Goal: Information Seeking & Learning: Check status

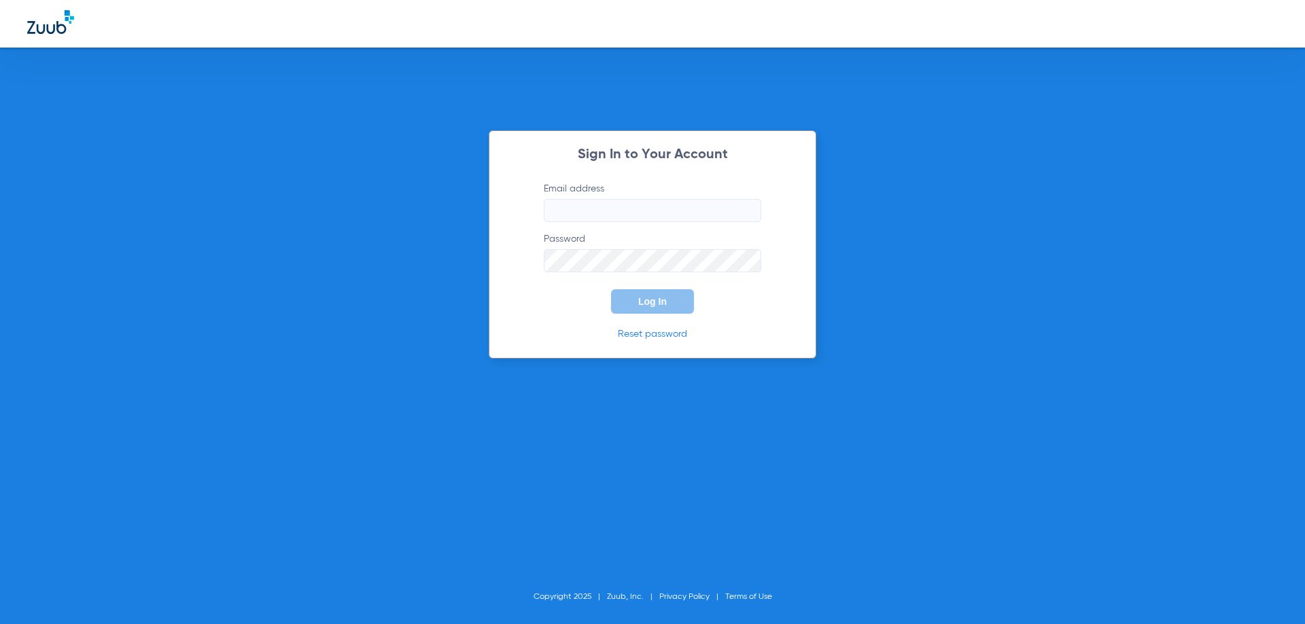
type input "[EMAIL_ADDRESS][DOMAIN_NAME]"
click at [640, 300] on span "Log In" at bounding box center [652, 301] width 29 height 11
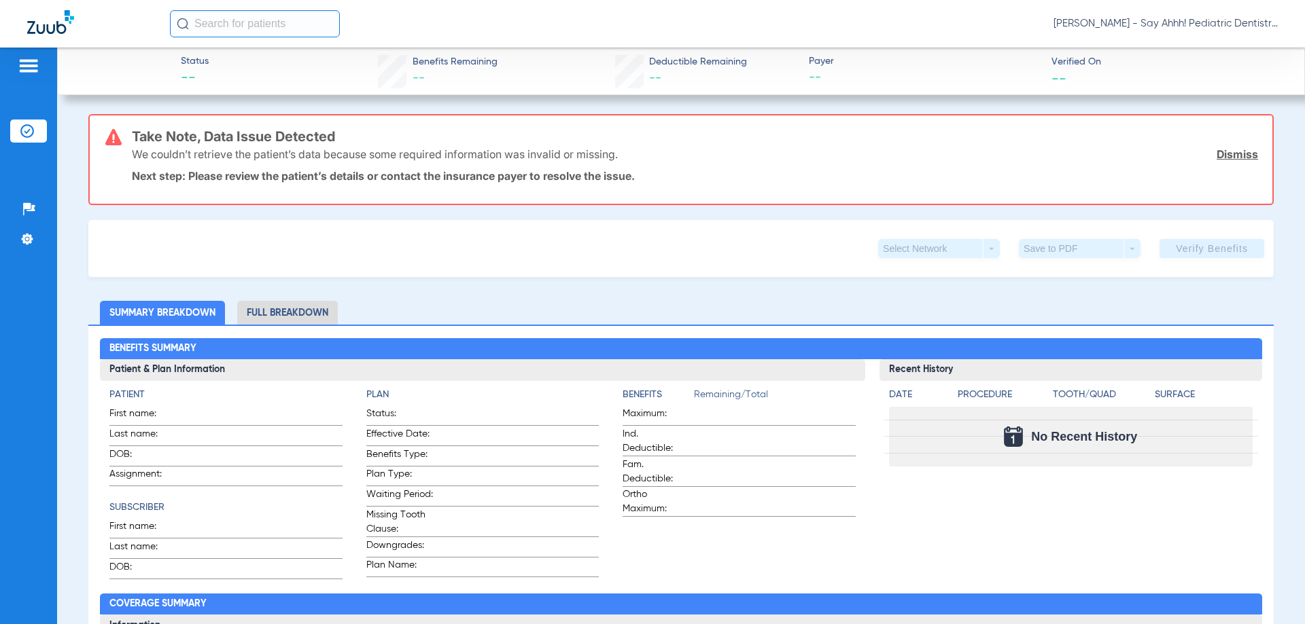
click at [35, 26] on img at bounding box center [50, 22] width 47 height 24
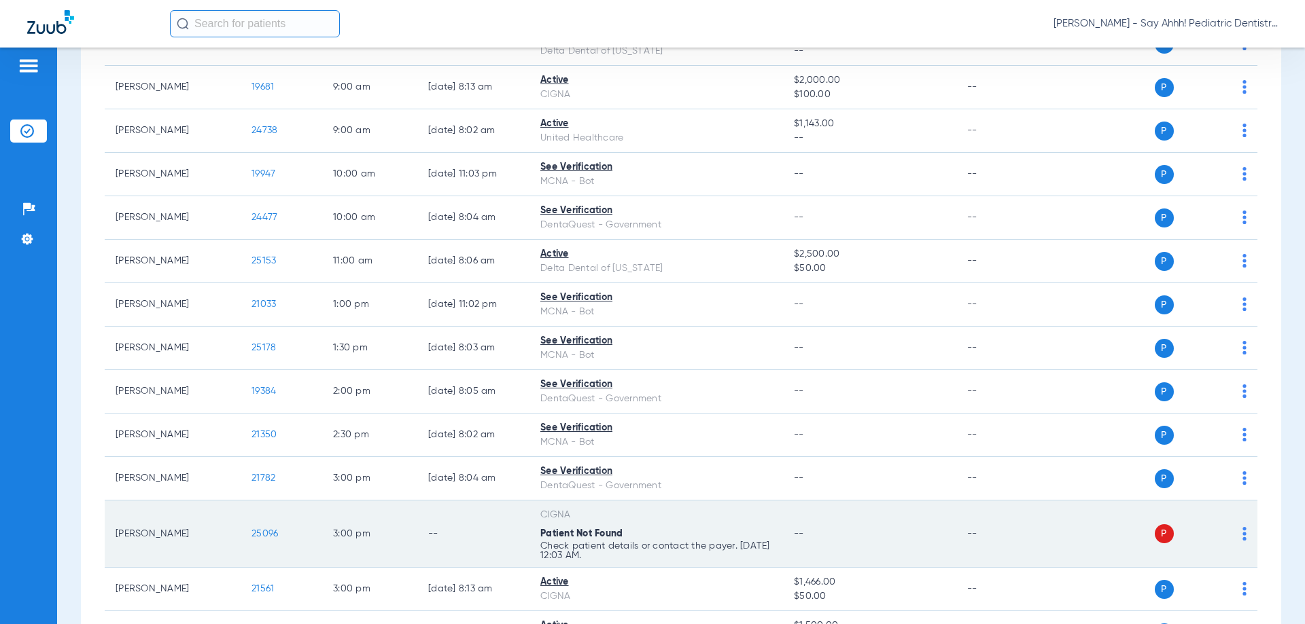
scroll to position [204, 0]
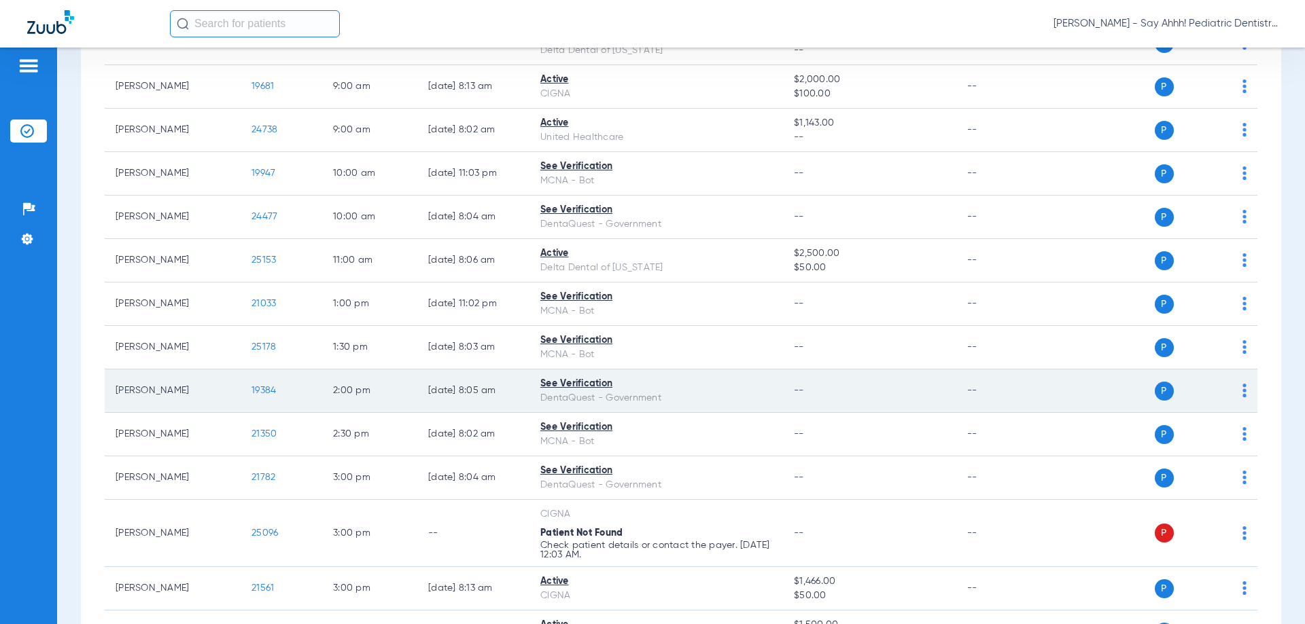
click at [253, 393] on span "19384" at bounding box center [263, 391] width 24 height 10
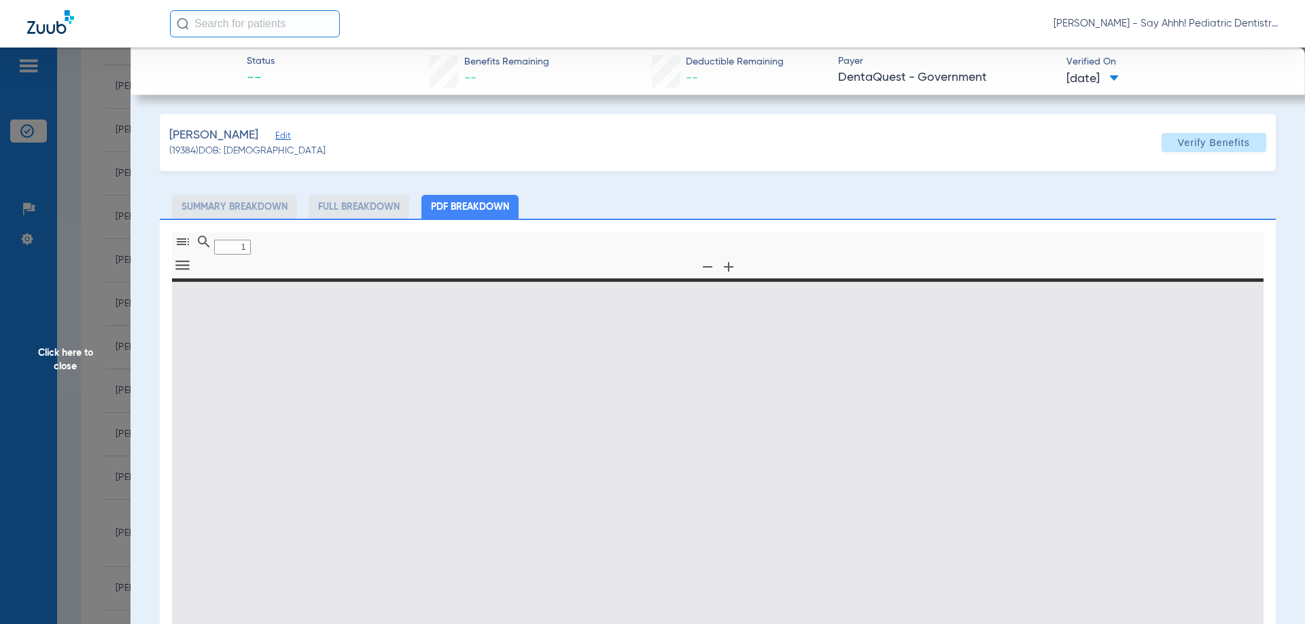
type input "0"
select select "page-width"
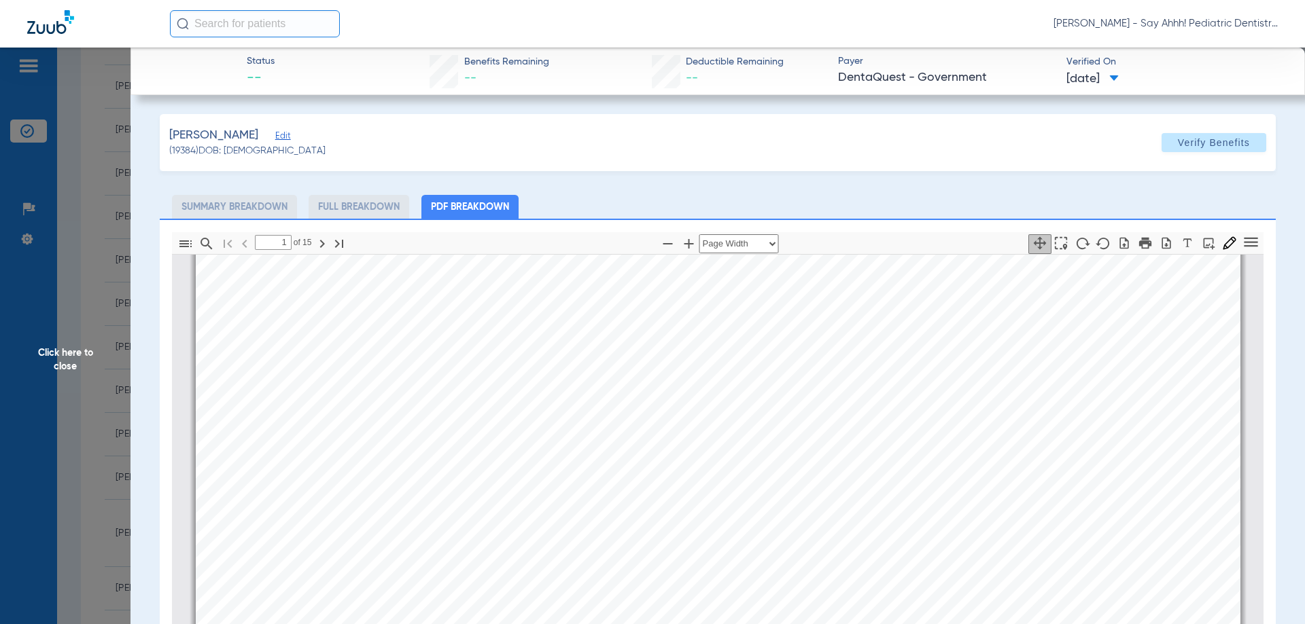
scroll to position [7, 0]
type input "2"
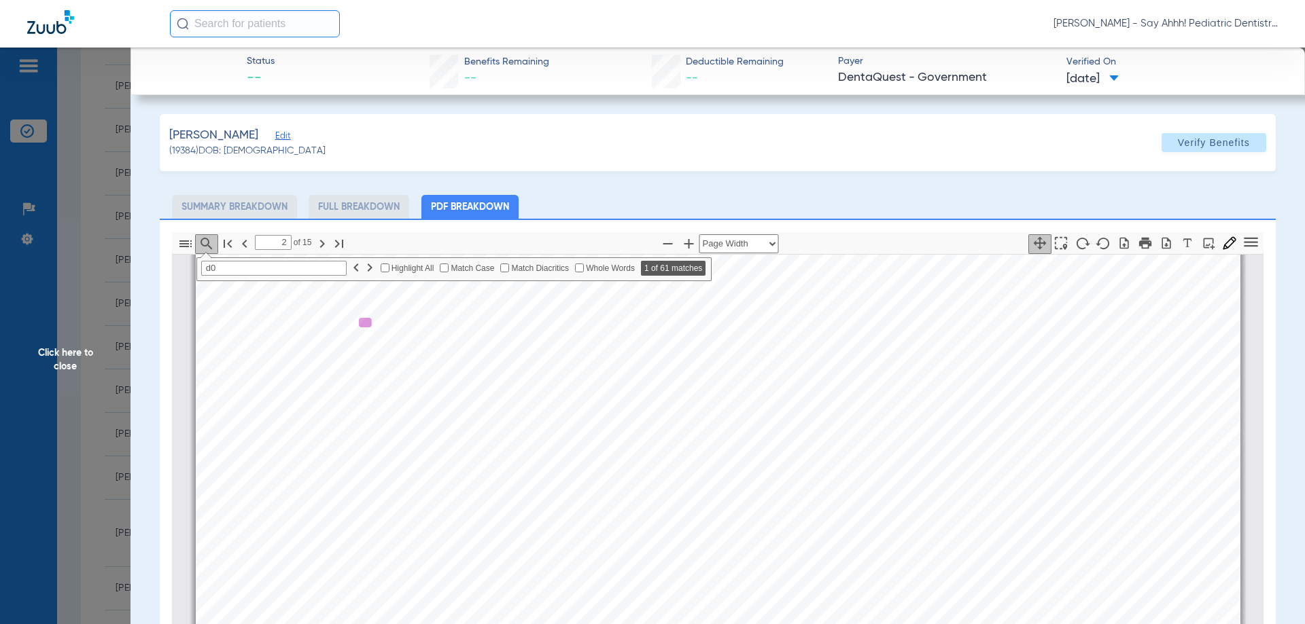
scroll to position [835, 0]
type input "d0210"
type input "7"
type input "d0210"
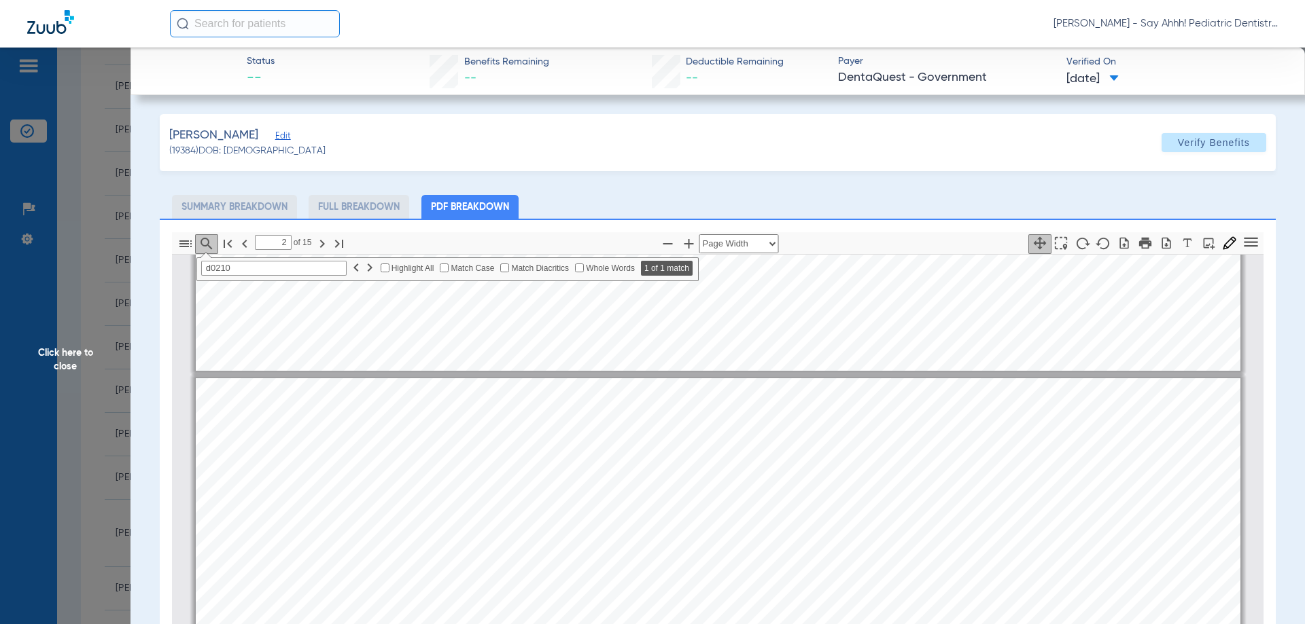
scroll to position [578, 0]
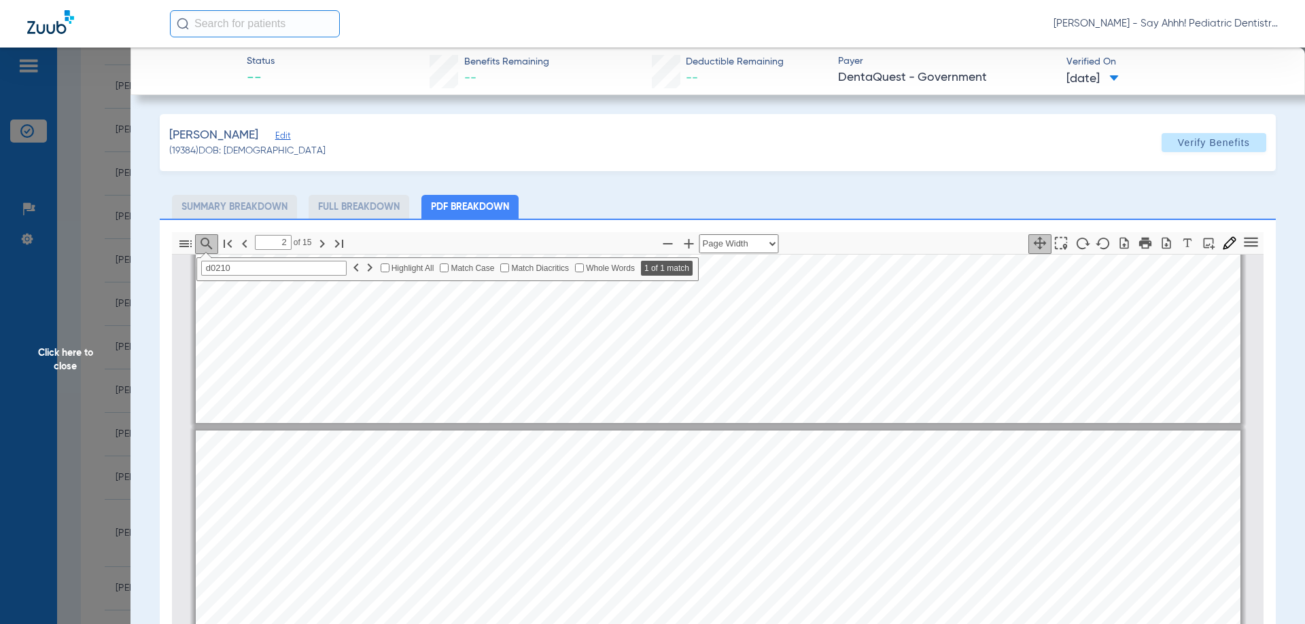
type input "1"
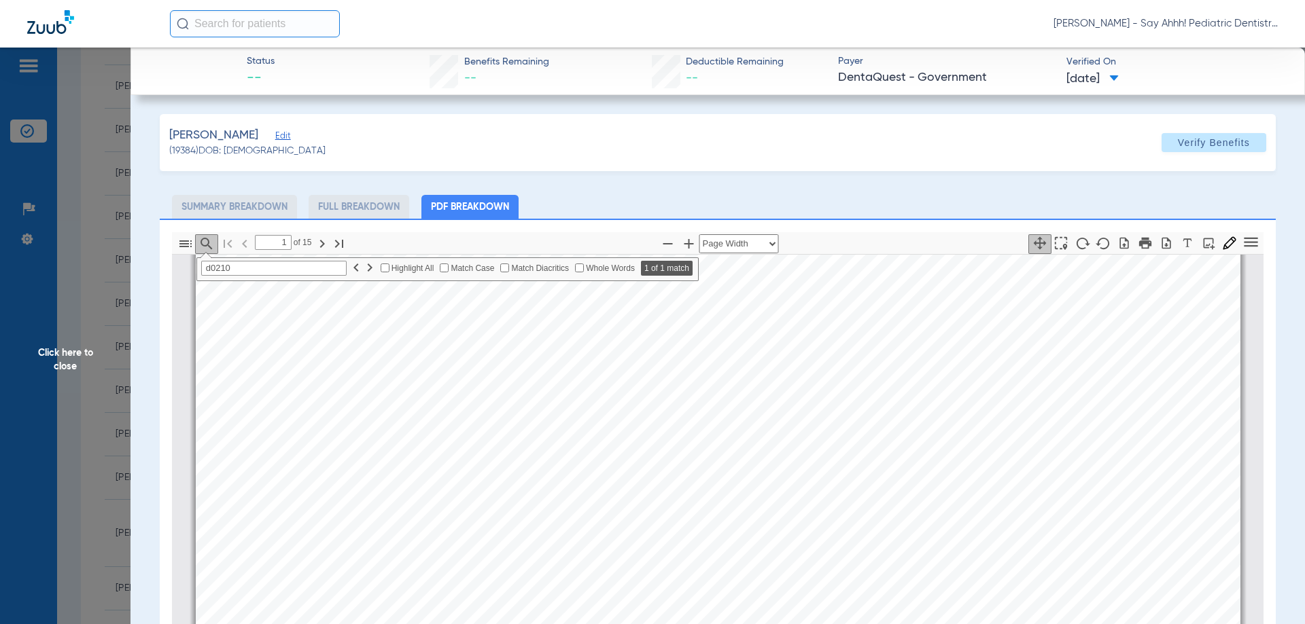
scroll to position [116, 0]
click at [113, 402] on span "Click here to close" at bounding box center [65, 360] width 130 height 624
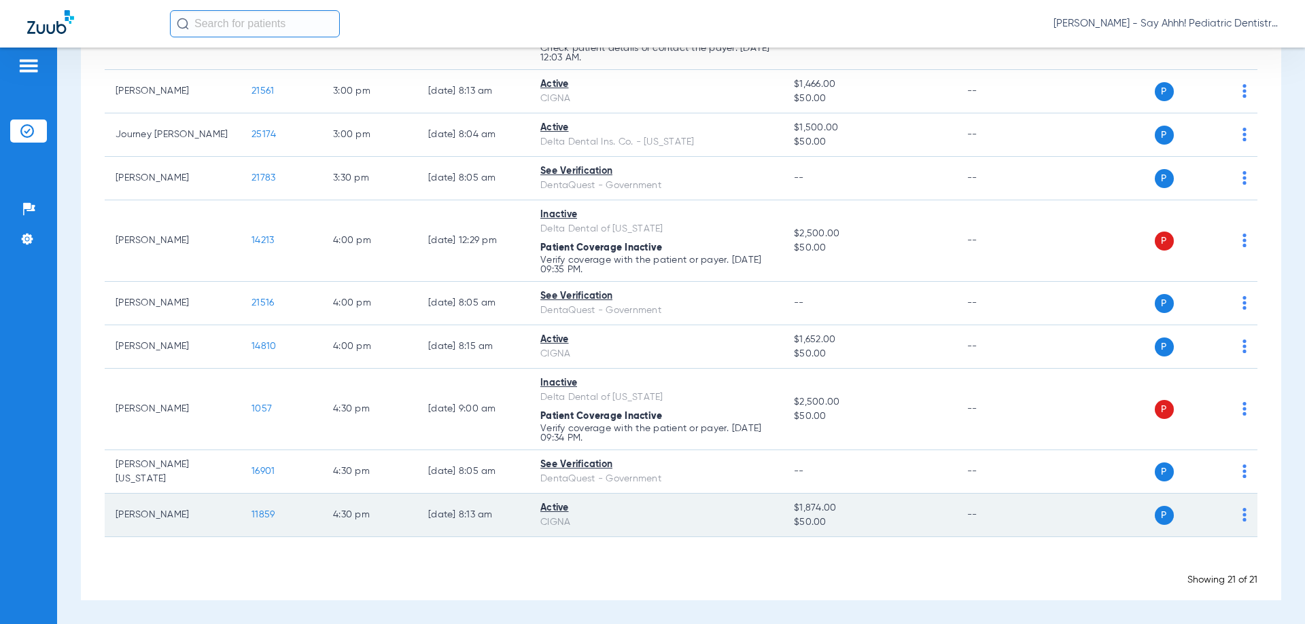
scroll to position [497, 0]
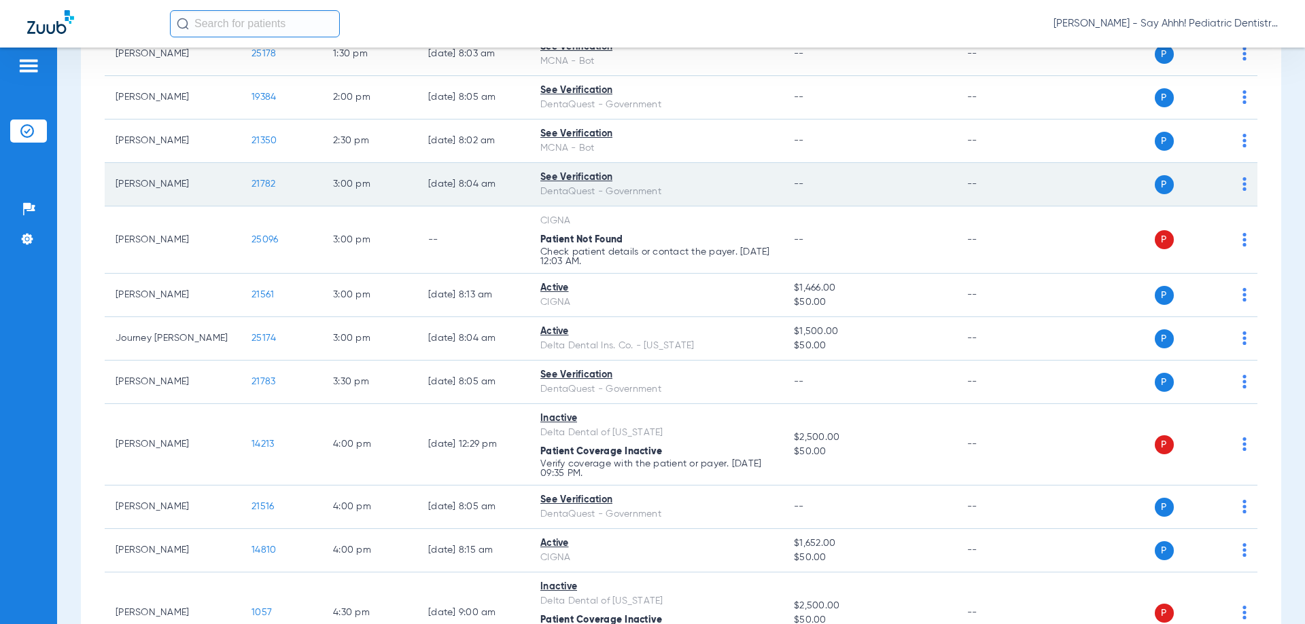
click at [265, 189] on span "21782" at bounding box center [263, 184] width 24 height 10
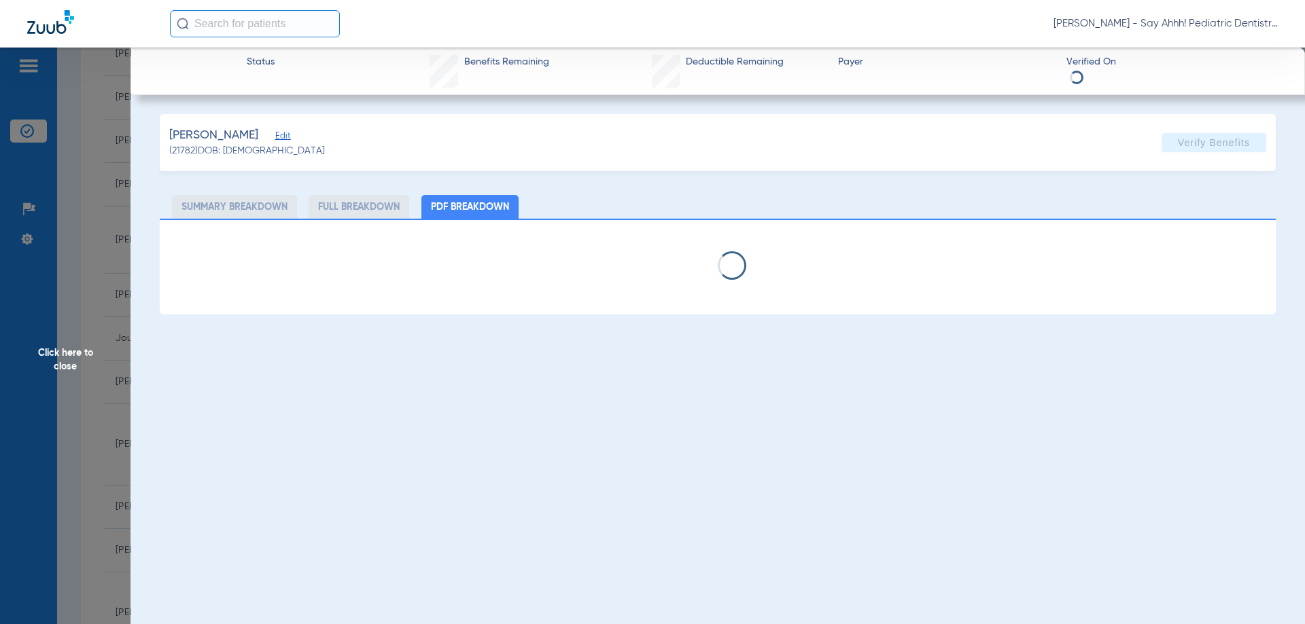
select select "page-width"
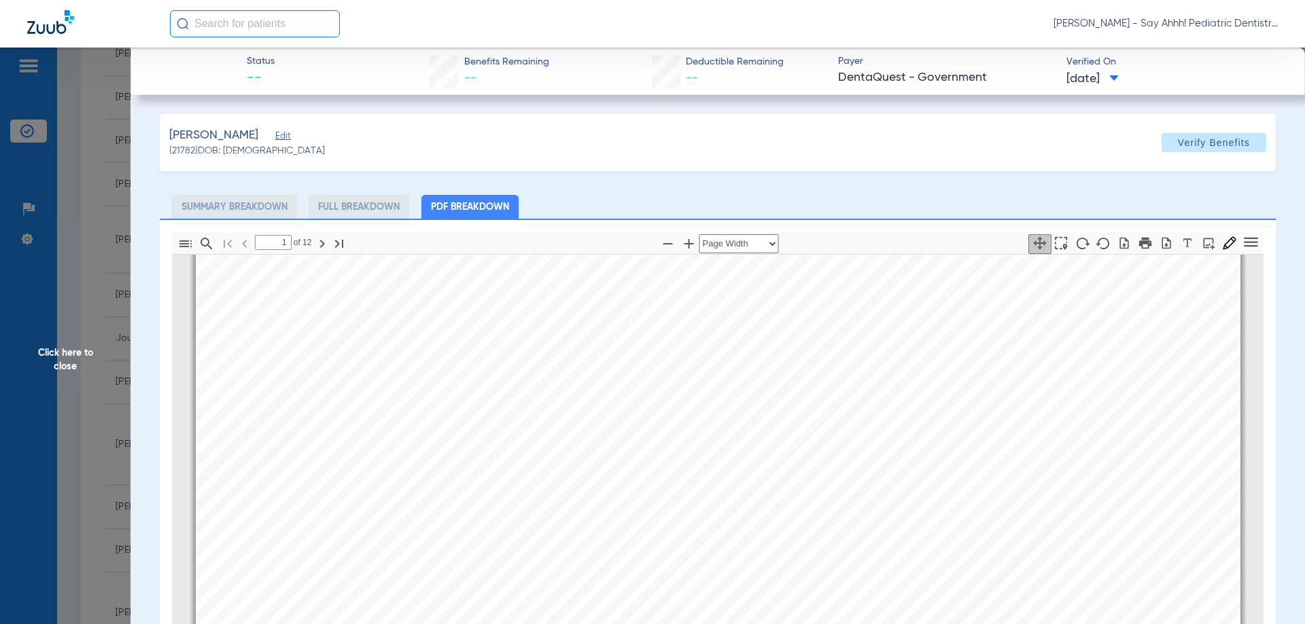
scroll to position [75, 0]
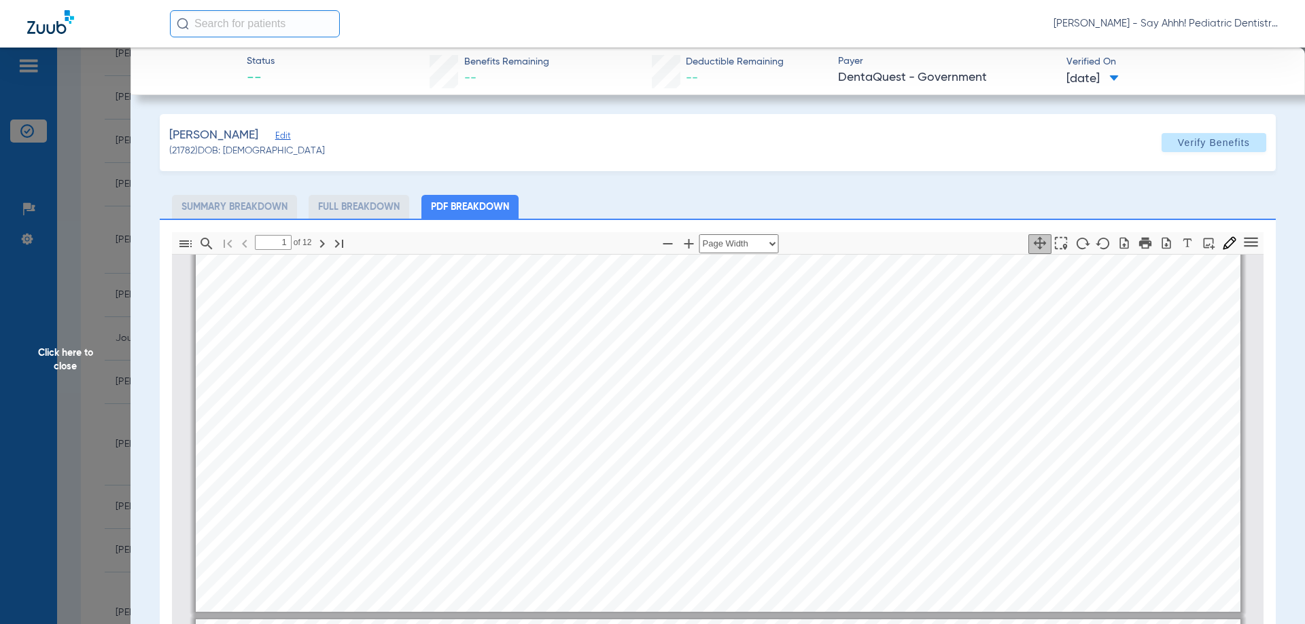
type input "2"
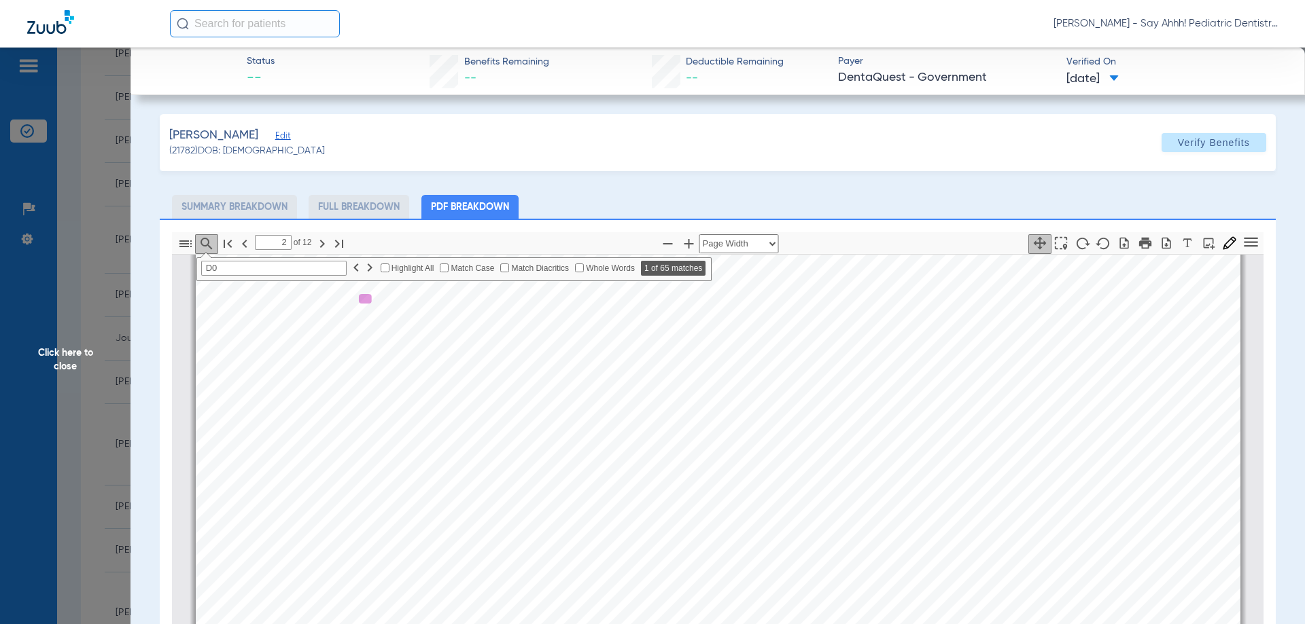
scroll to position [824, 0]
type input "D0210"
type input "3"
type input "D0210"
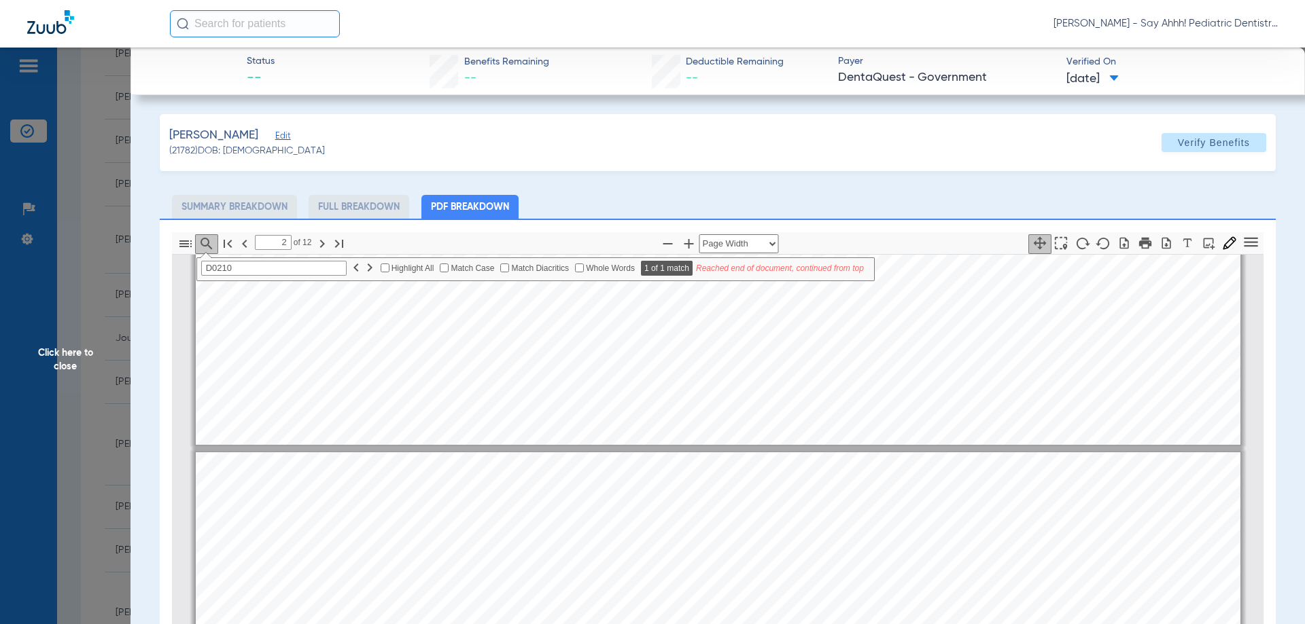
type input "1"
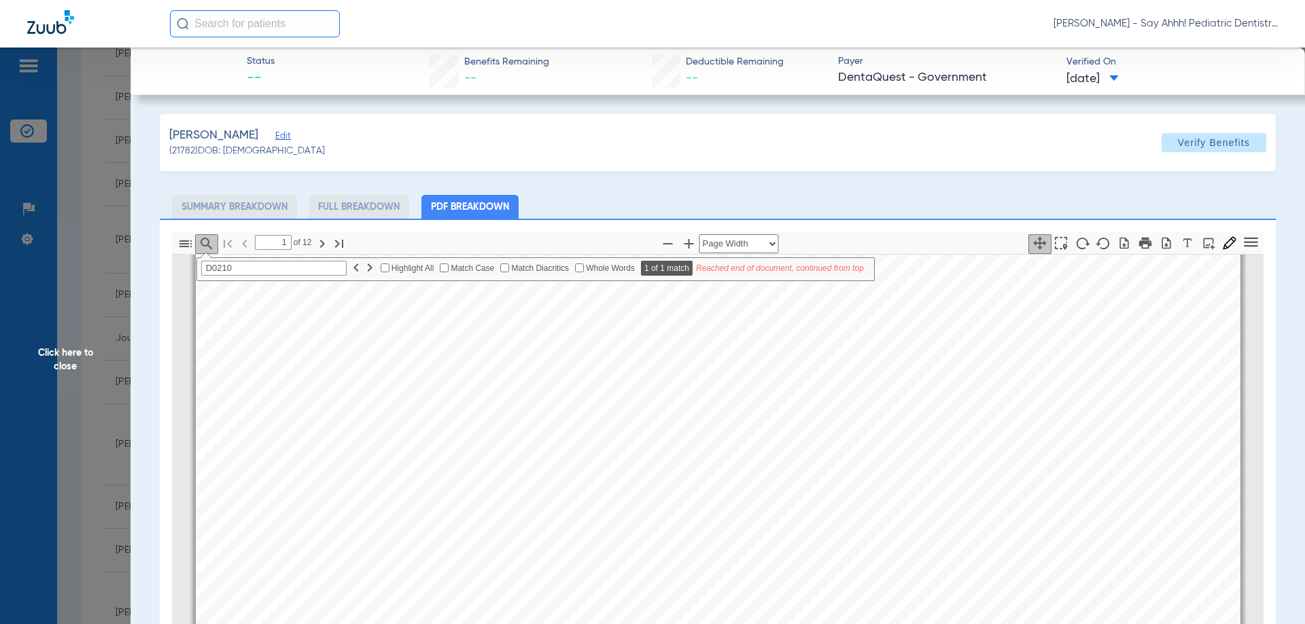
scroll to position [136, 0]
click at [75, 383] on span "Click here to close" at bounding box center [65, 360] width 130 height 624
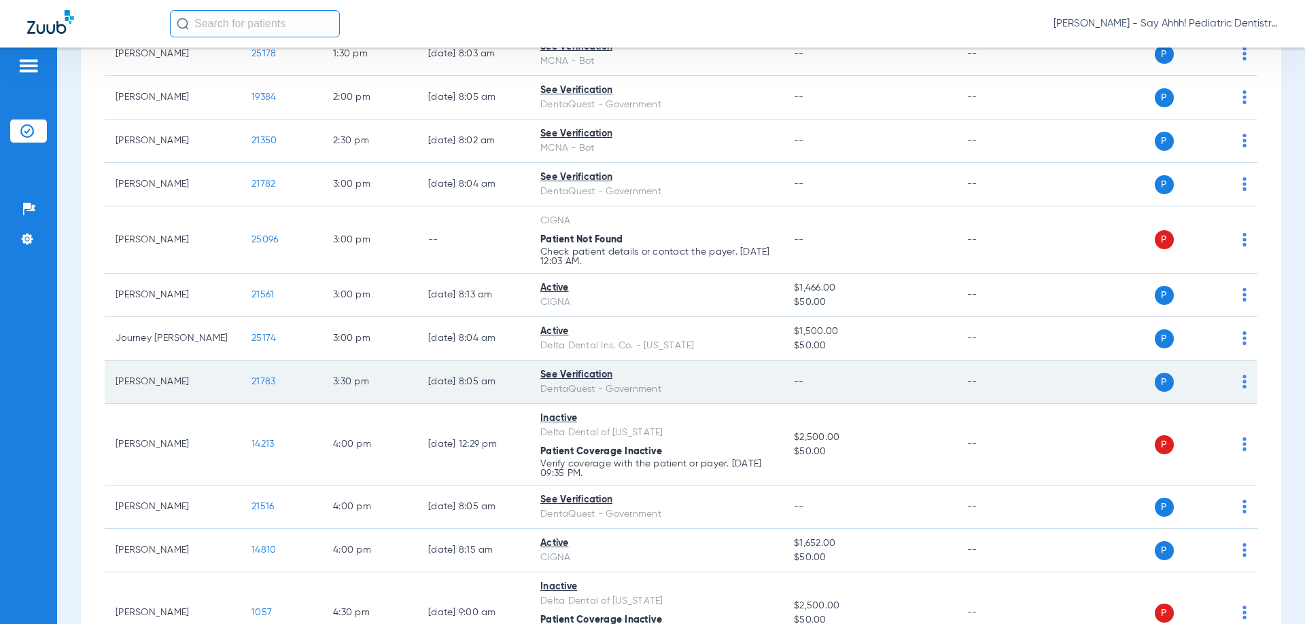
click at [268, 382] on span "21783" at bounding box center [263, 382] width 24 height 10
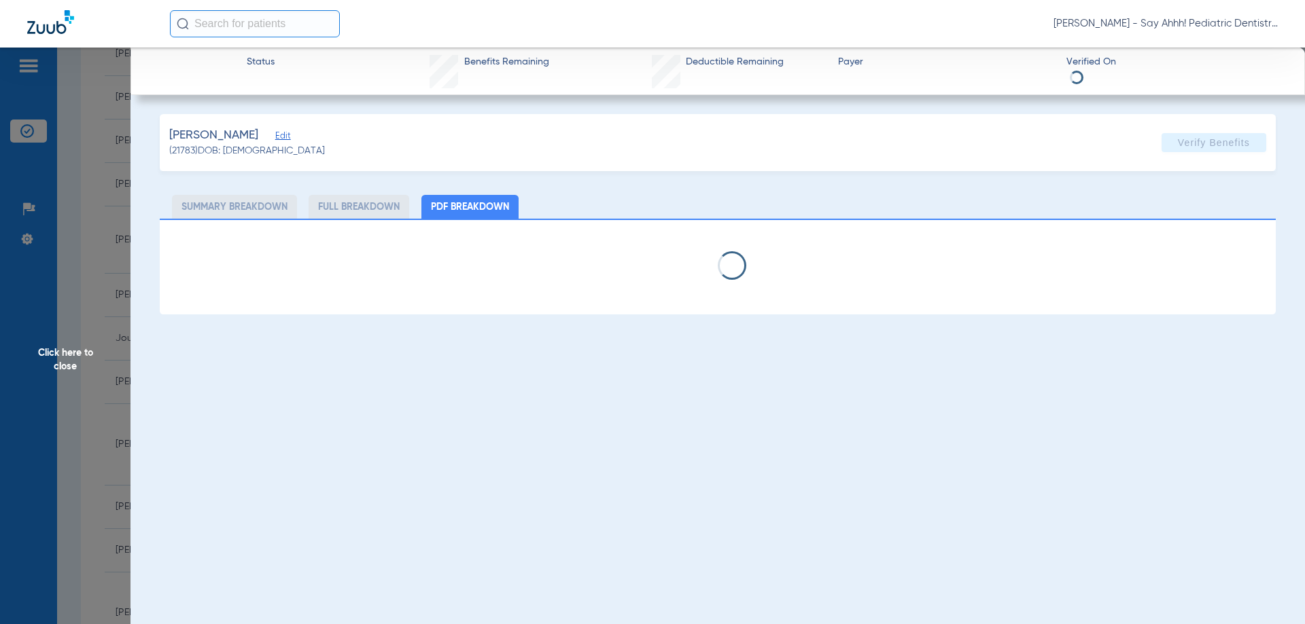
select select "page-width"
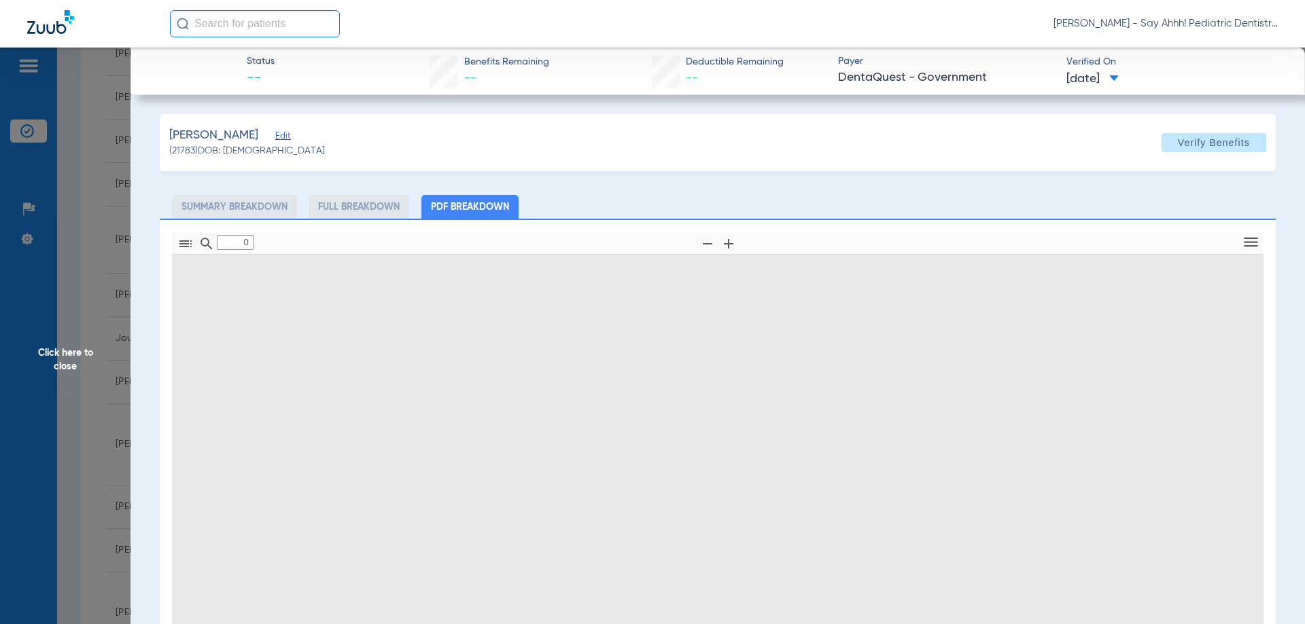
type input "1"
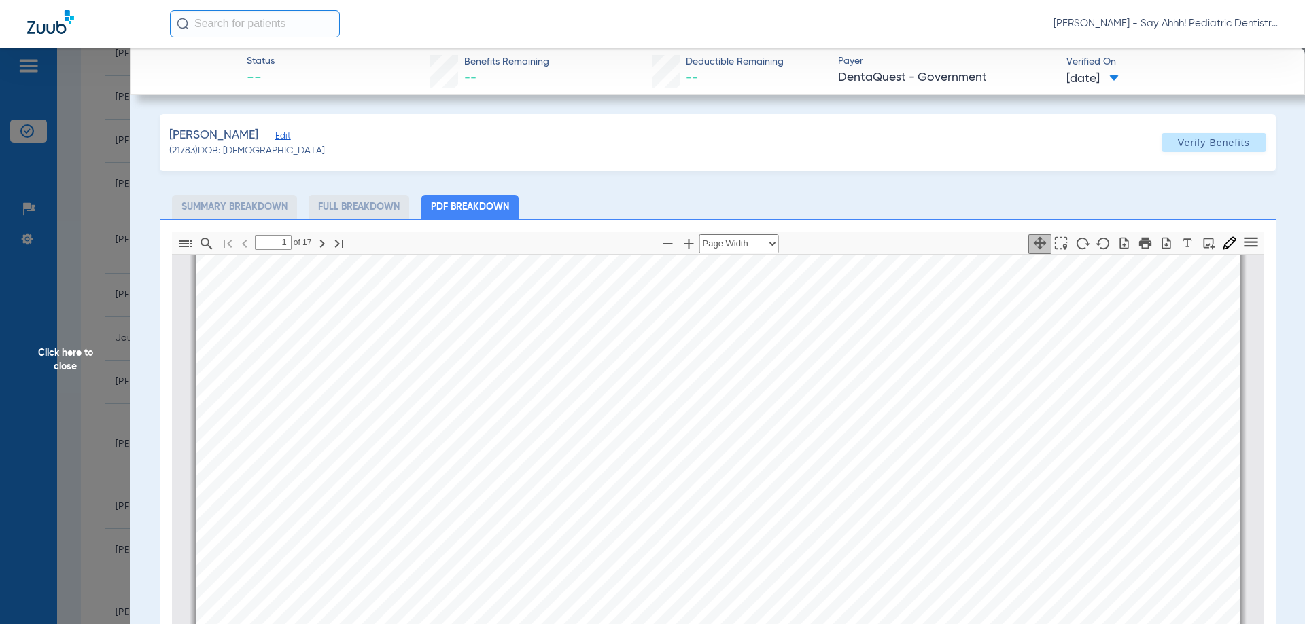
scroll to position [0, 0]
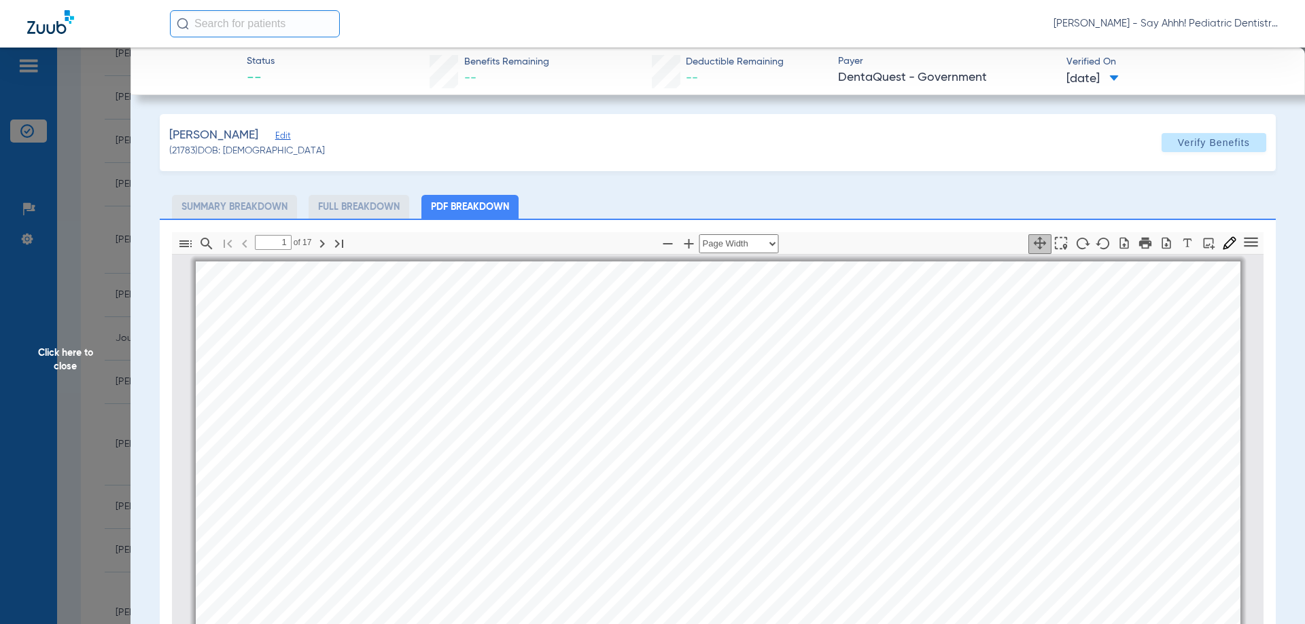
click at [35, 348] on span "Click here to close" at bounding box center [65, 360] width 130 height 624
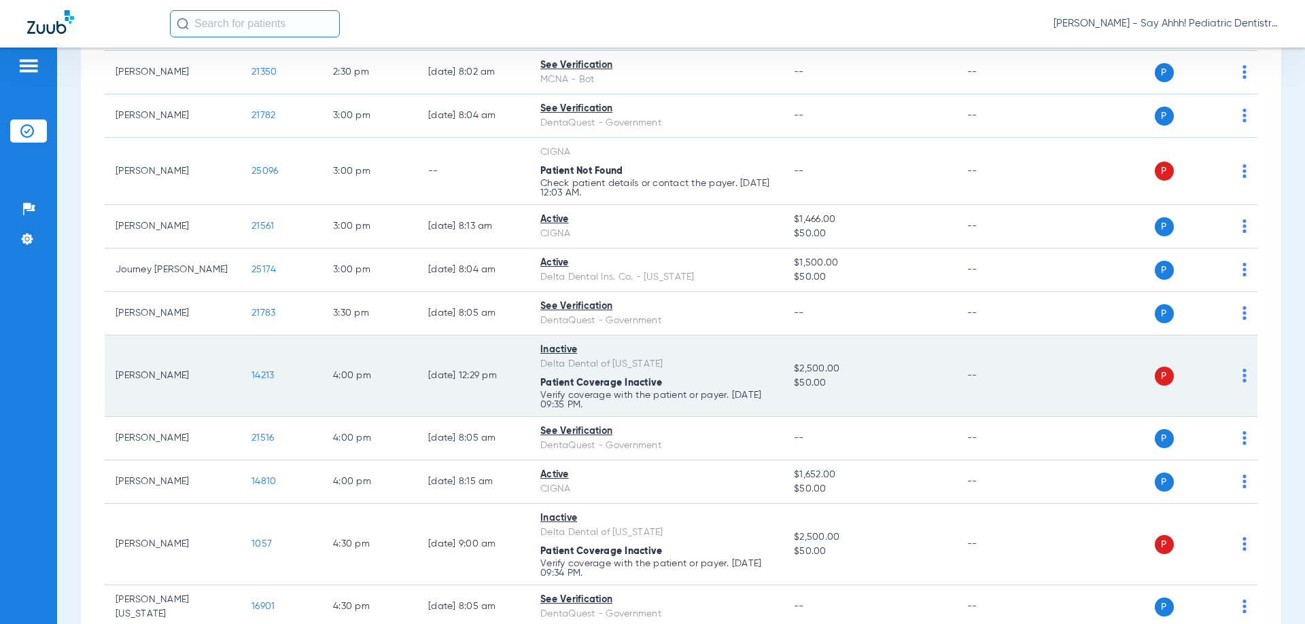
scroll to position [565, 0]
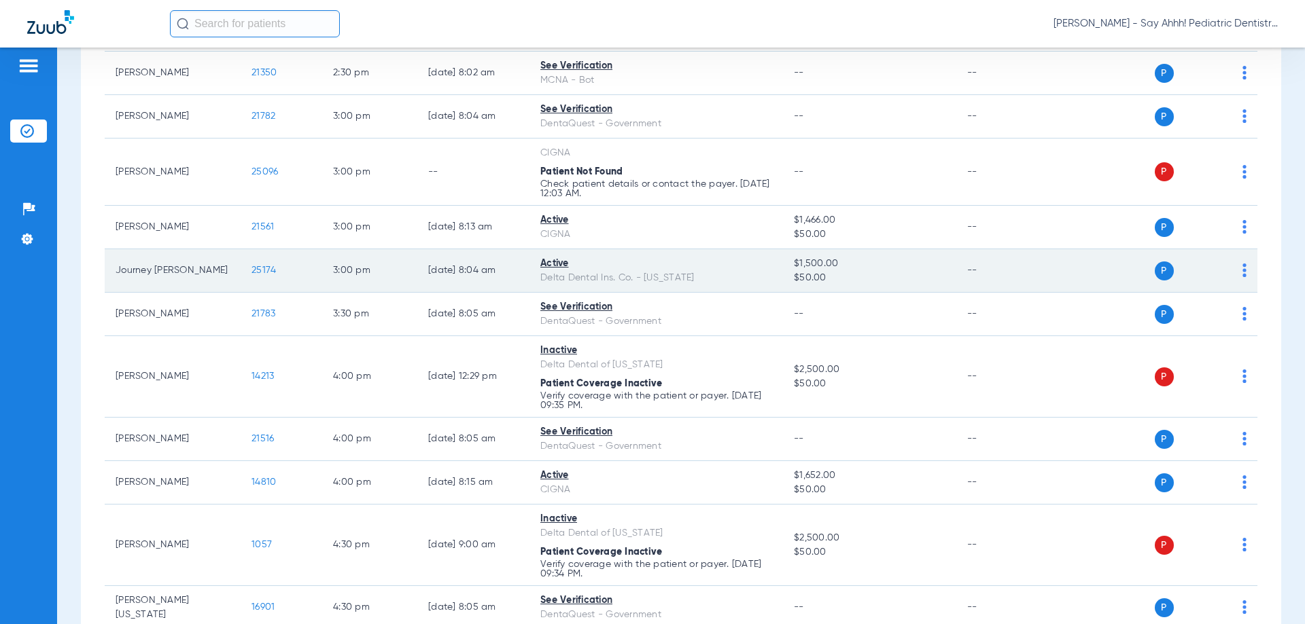
click at [264, 273] on span "25174" at bounding box center [263, 271] width 24 height 10
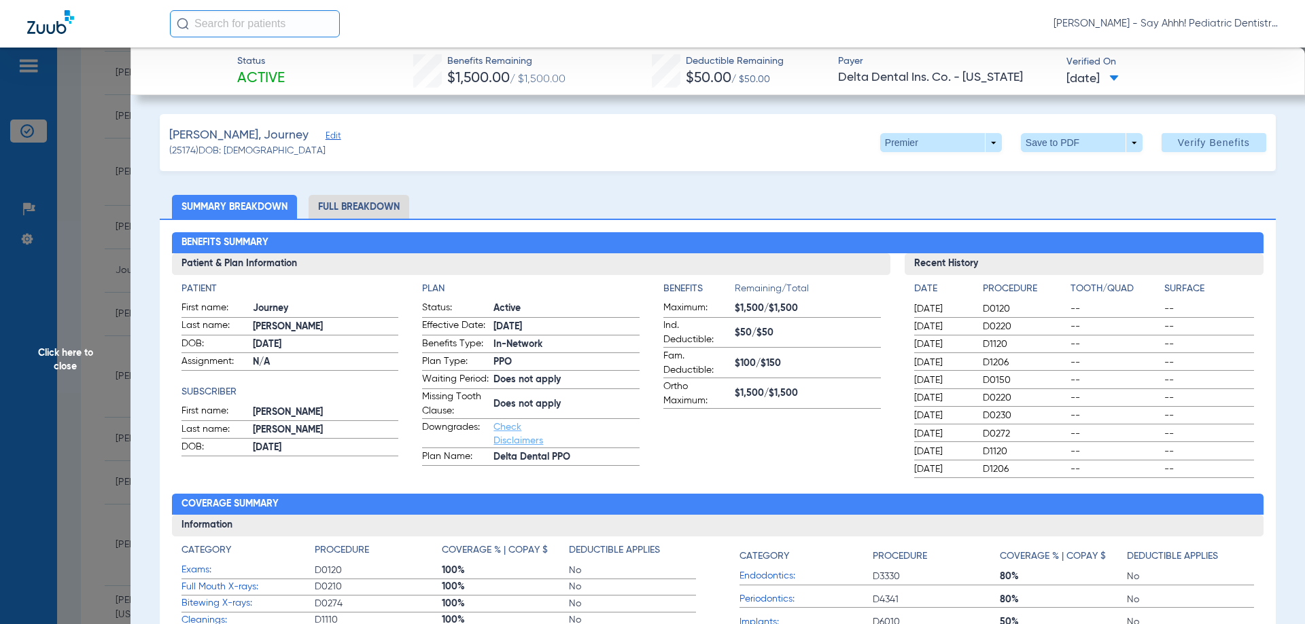
drag, startPoint x: 369, startPoint y: 209, endPoint x: 400, endPoint y: 230, distance: 38.1
click at [369, 209] on li "Full Breakdown" at bounding box center [359, 207] width 101 height 24
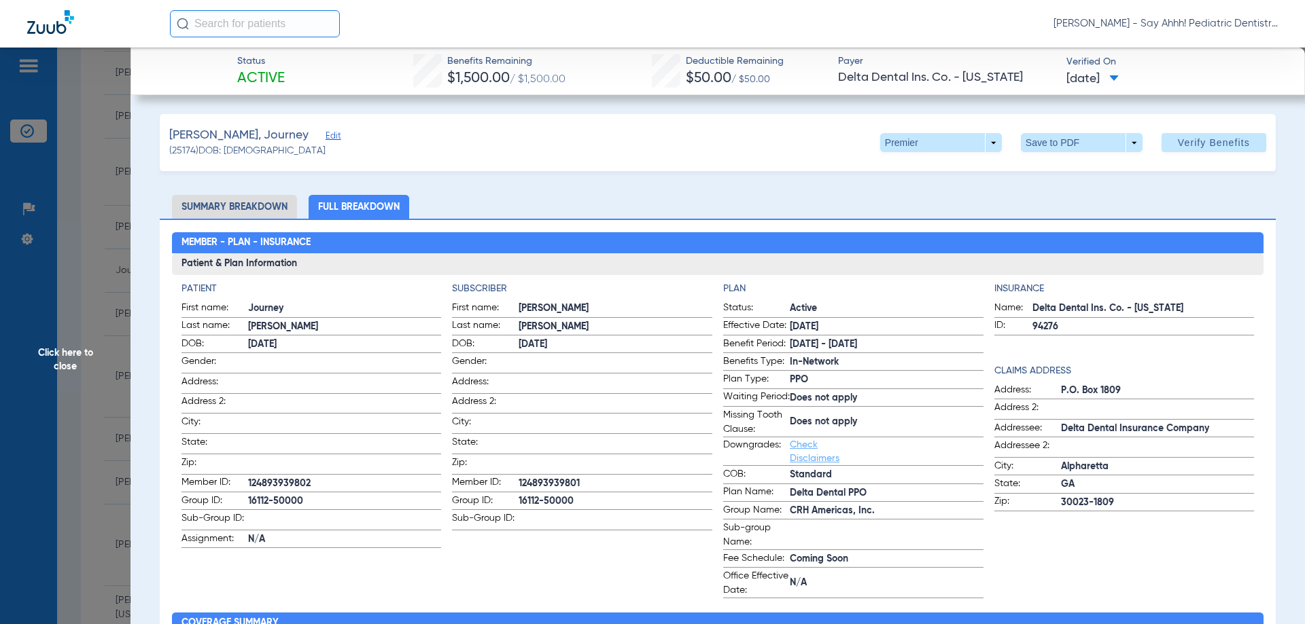
click at [74, 446] on span "Click here to close" at bounding box center [65, 360] width 130 height 624
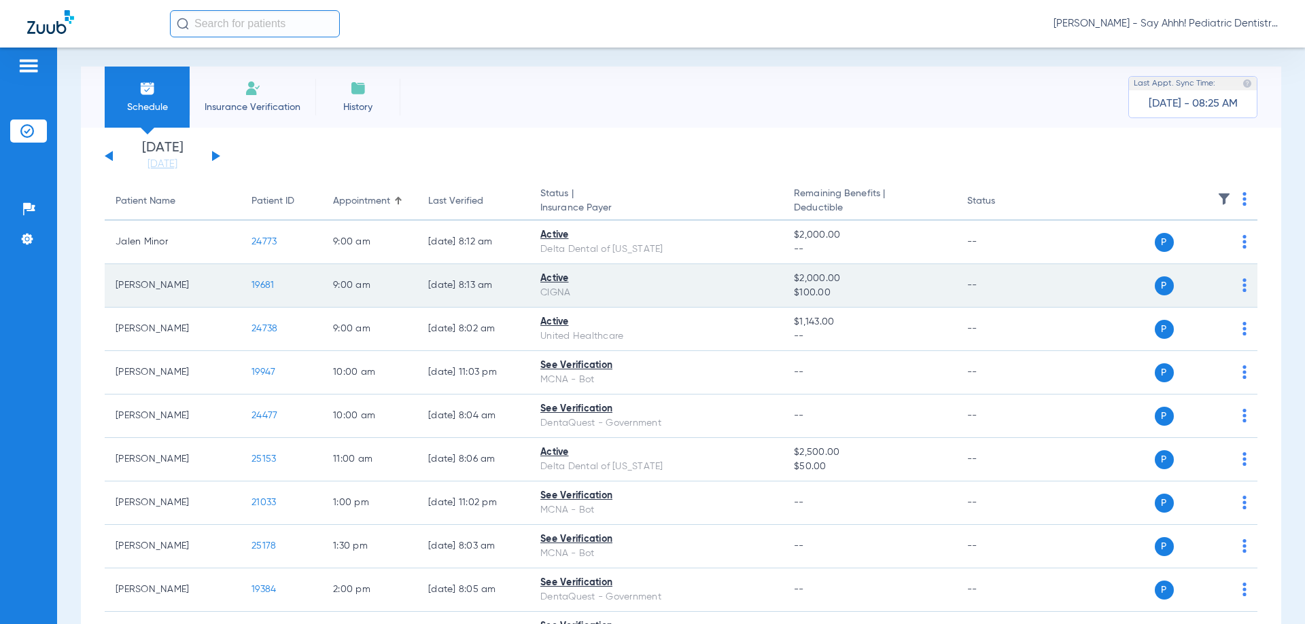
scroll to position [0, 0]
